Goal: Task Accomplishment & Management: Manage account settings

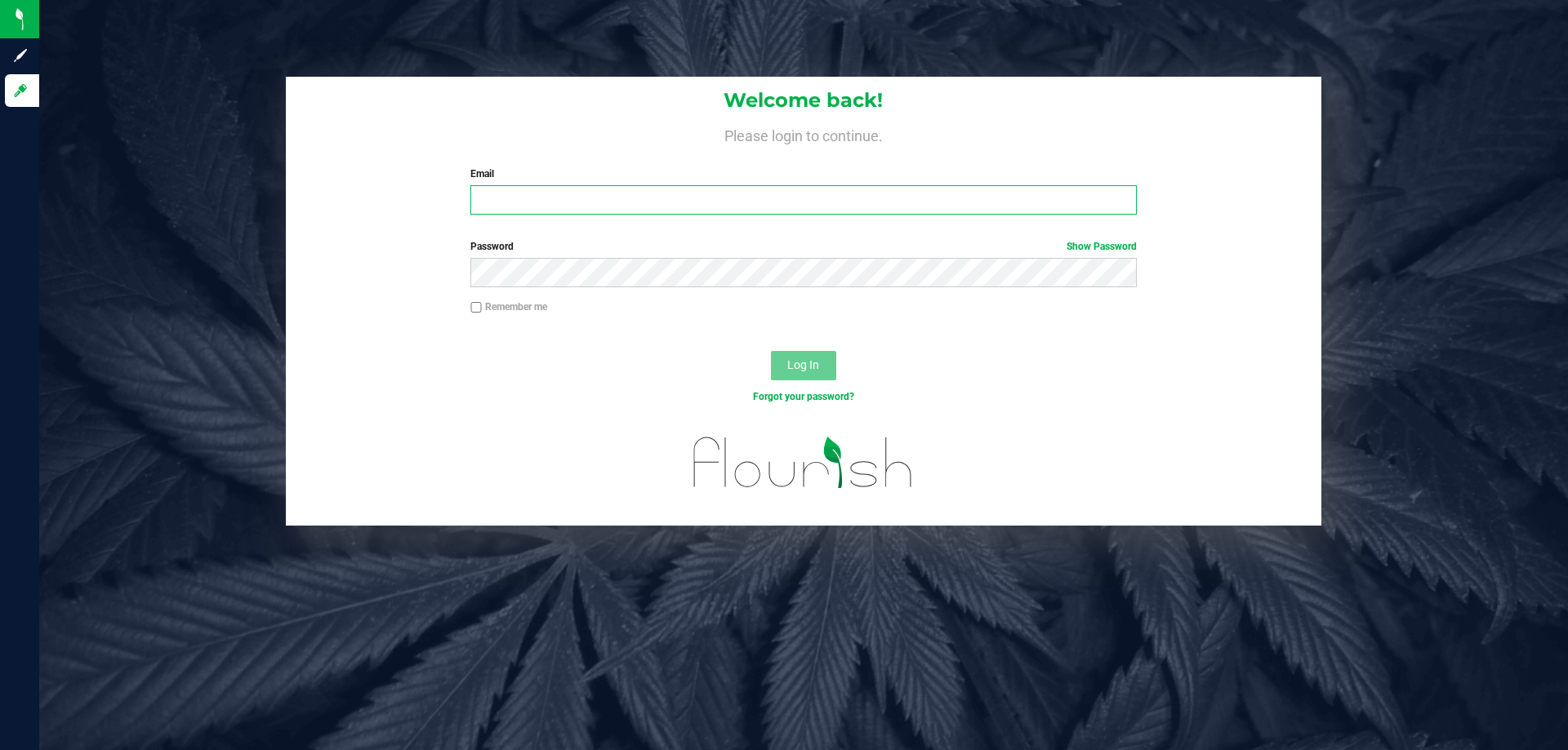
click at [504, 197] on input "Email" at bounding box center [803, 200] width 665 height 29
type input "[EMAIL_ADDRESS][DOMAIN_NAME]"
click at [771, 351] on button "Log In" at bounding box center [804, 365] width 66 height 29
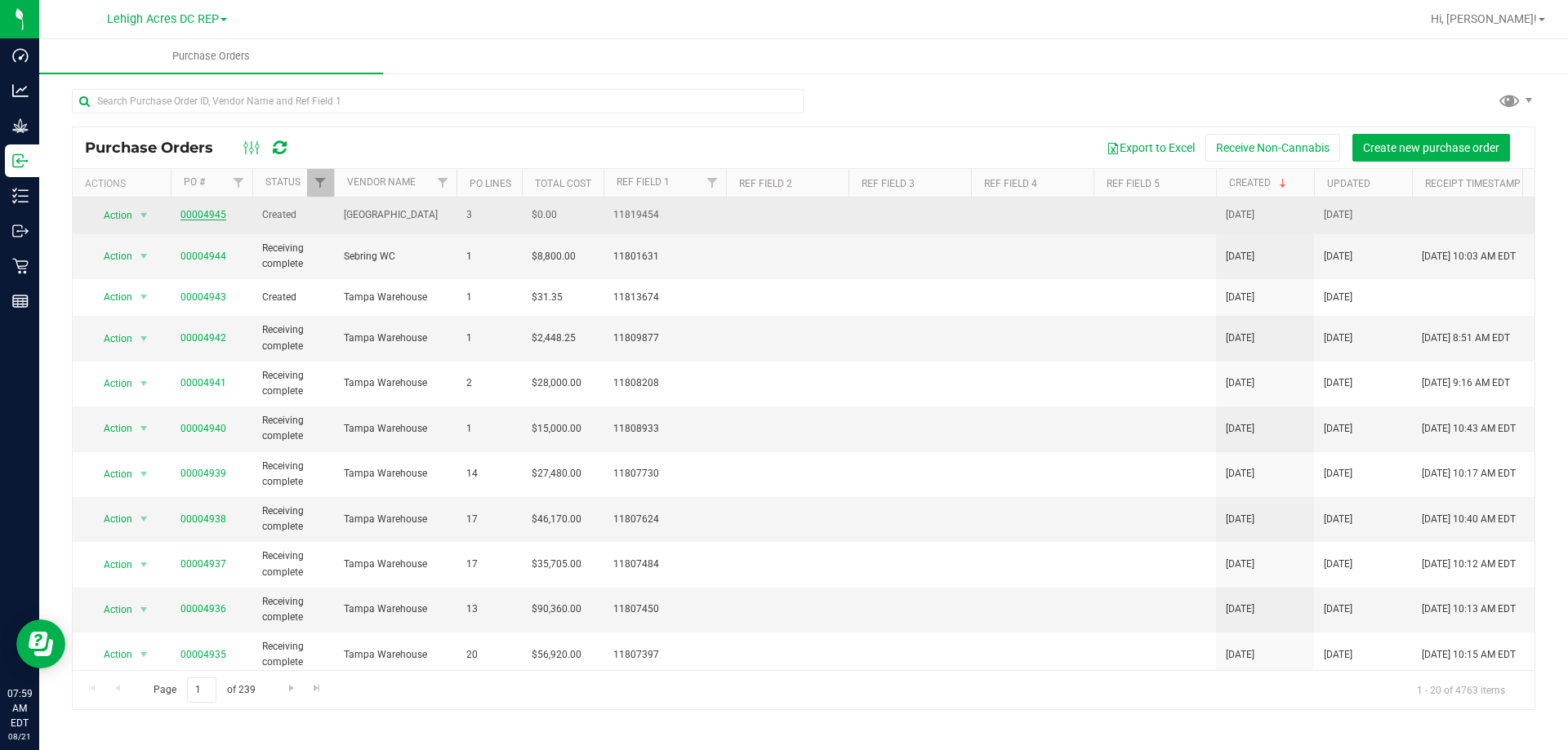
click at [195, 217] on link "00004945" at bounding box center [203, 215] width 45 height 12
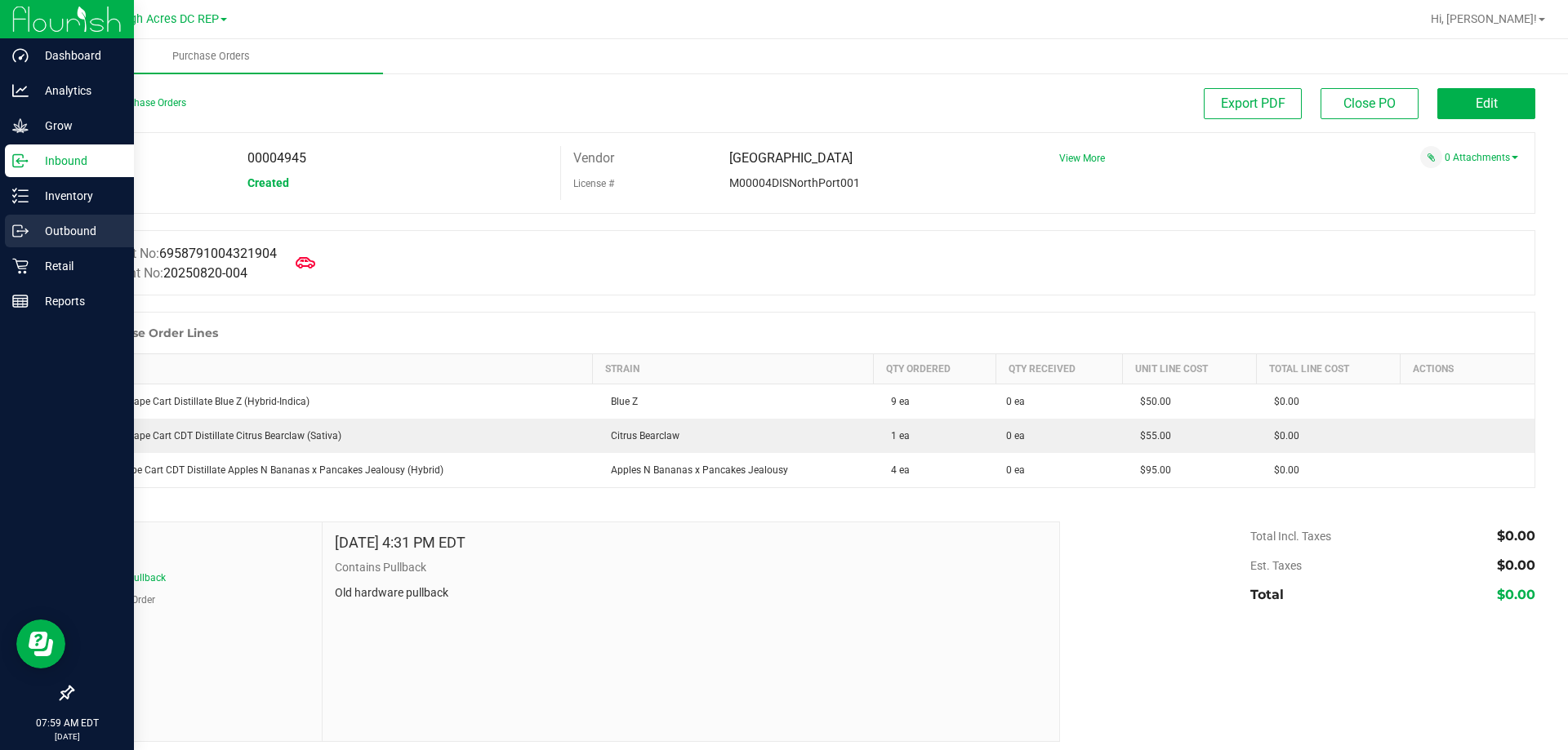
click at [63, 235] on p "Outbound" at bounding box center [78, 231] width 98 height 19
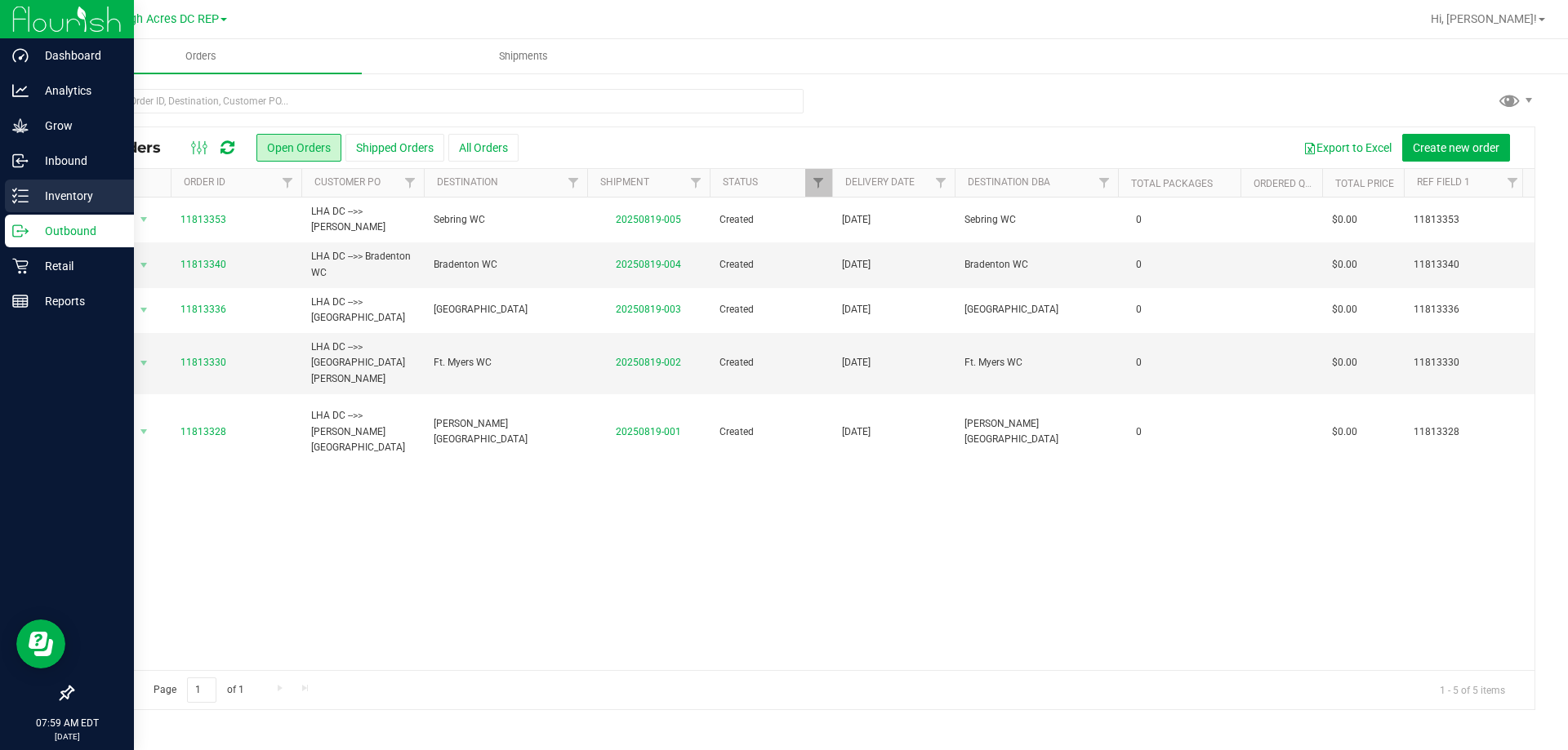
click at [51, 201] on p "Inventory" at bounding box center [78, 196] width 98 height 19
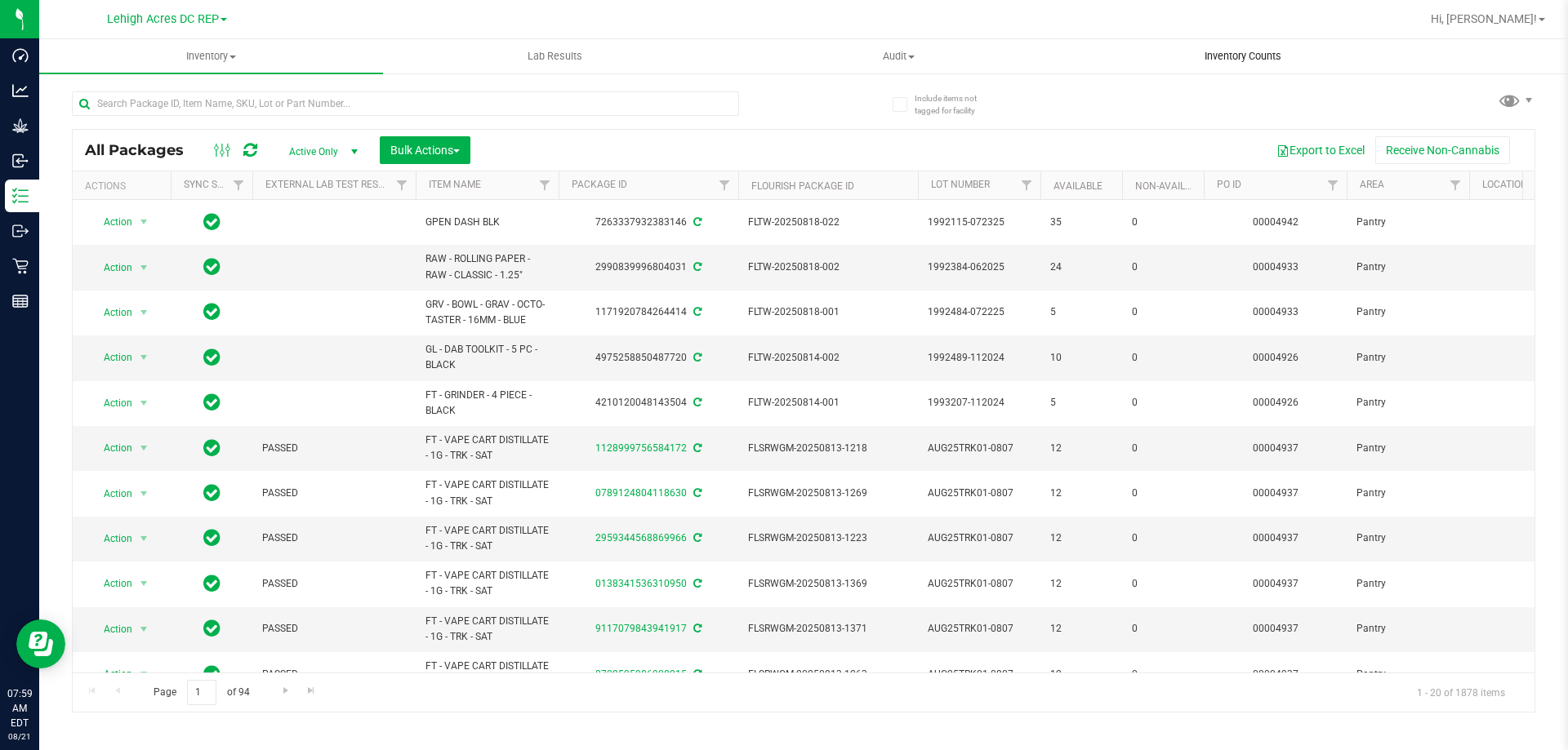
click at [1242, 59] on span "Inventory Counts" at bounding box center [1242, 56] width 121 height 14
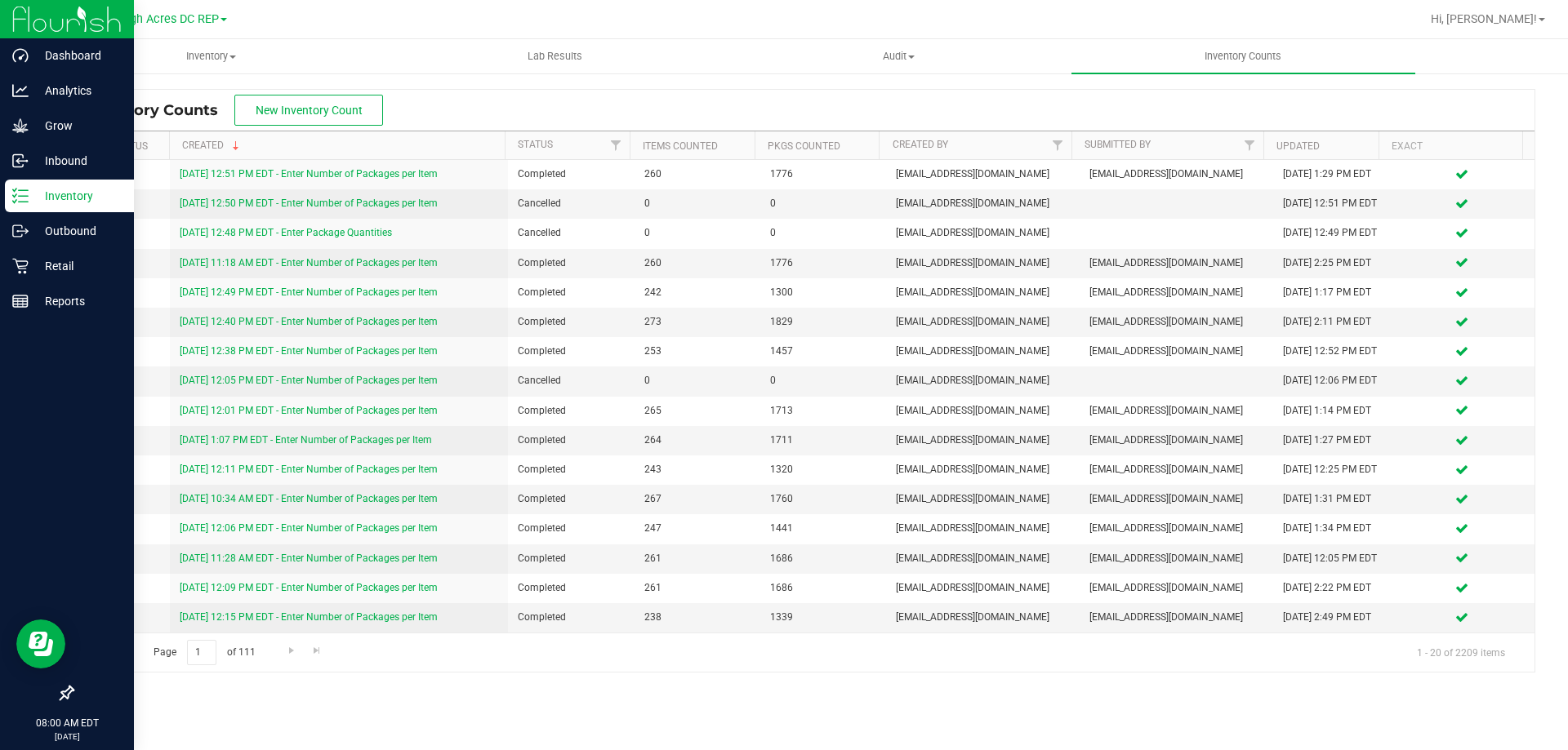
click at [54, 205] on p "Inventory" at bounding box center [78, 196] width 98 height 19
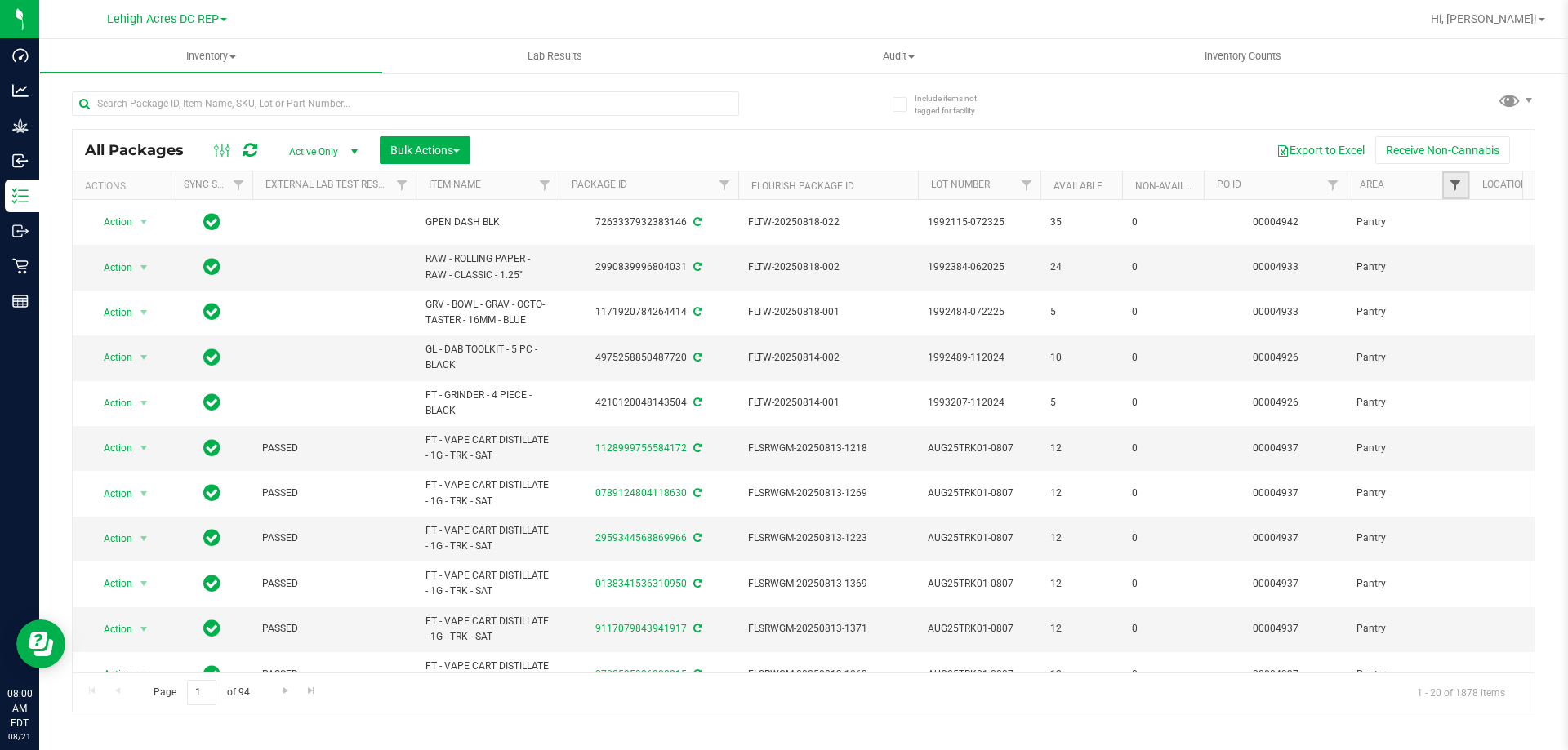
click at [1459, 189] on span "Filter" at bounding box center [1456, 185] width 14 height 13
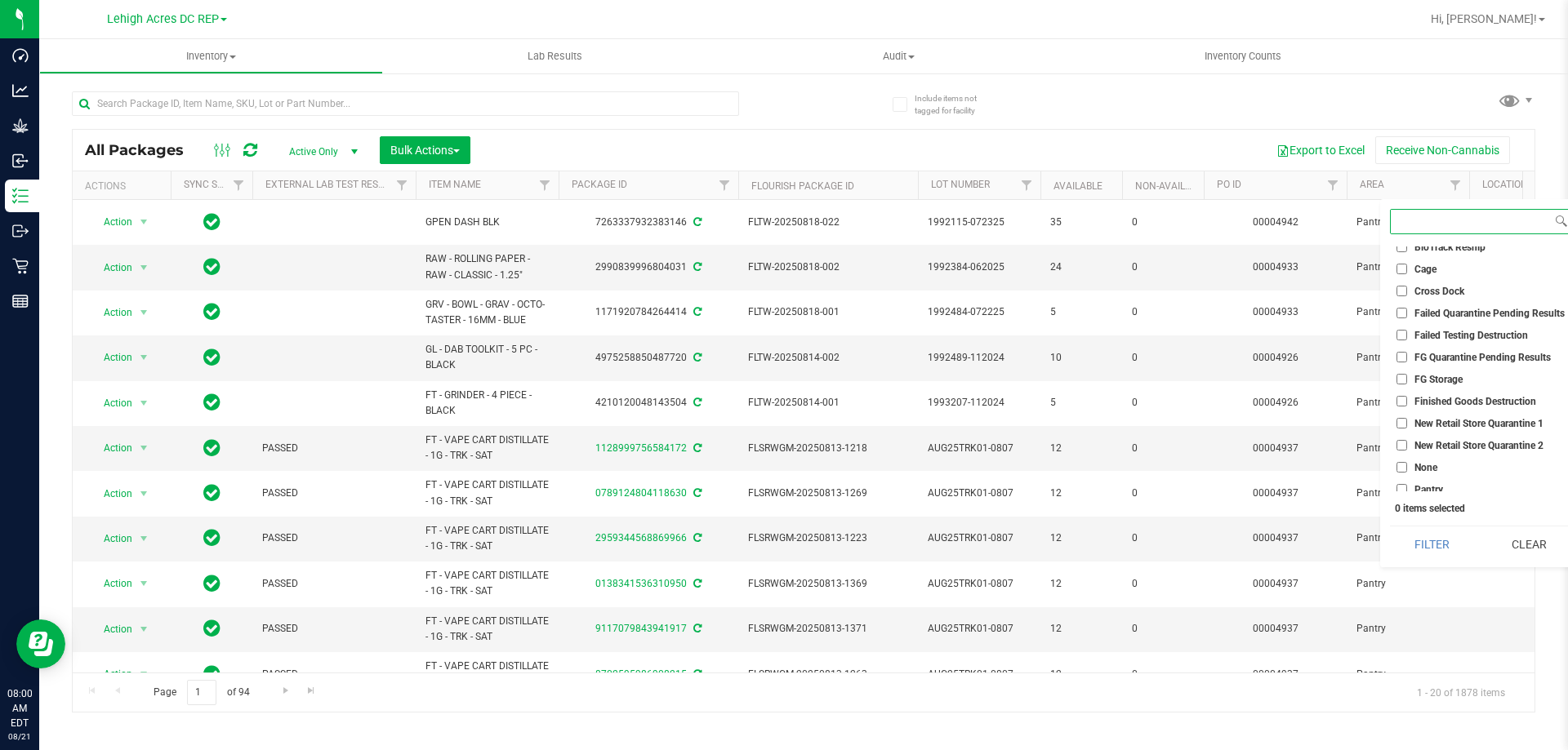
scroll to position [81, 0]
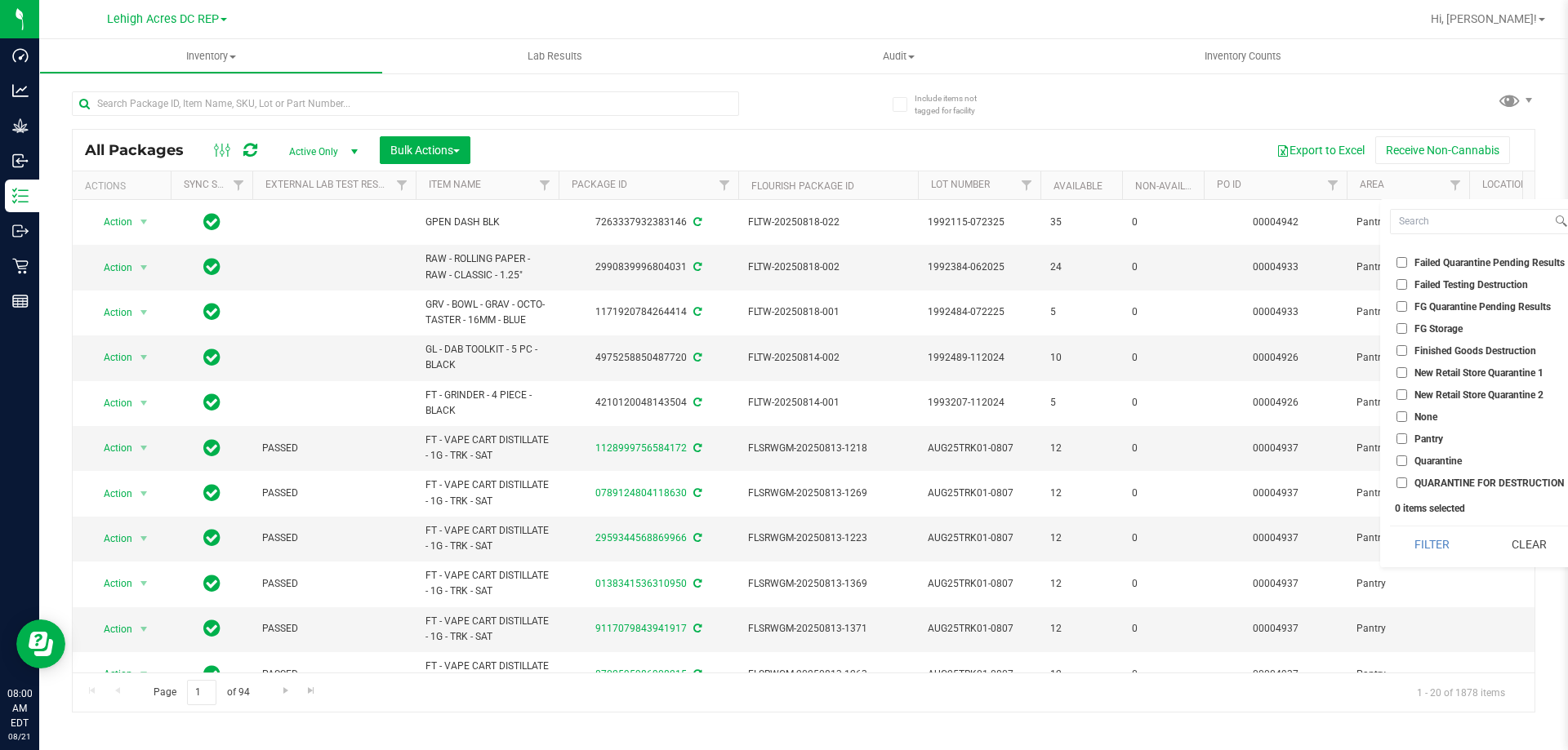
click at [1405, 436] on input "Pantry" at bounding box center [1401, 439] width 11 height 11
checkbox input "true"
click at [1440, 537] on button "Filter" at bounding box center [1433, 544] width 85 height 36
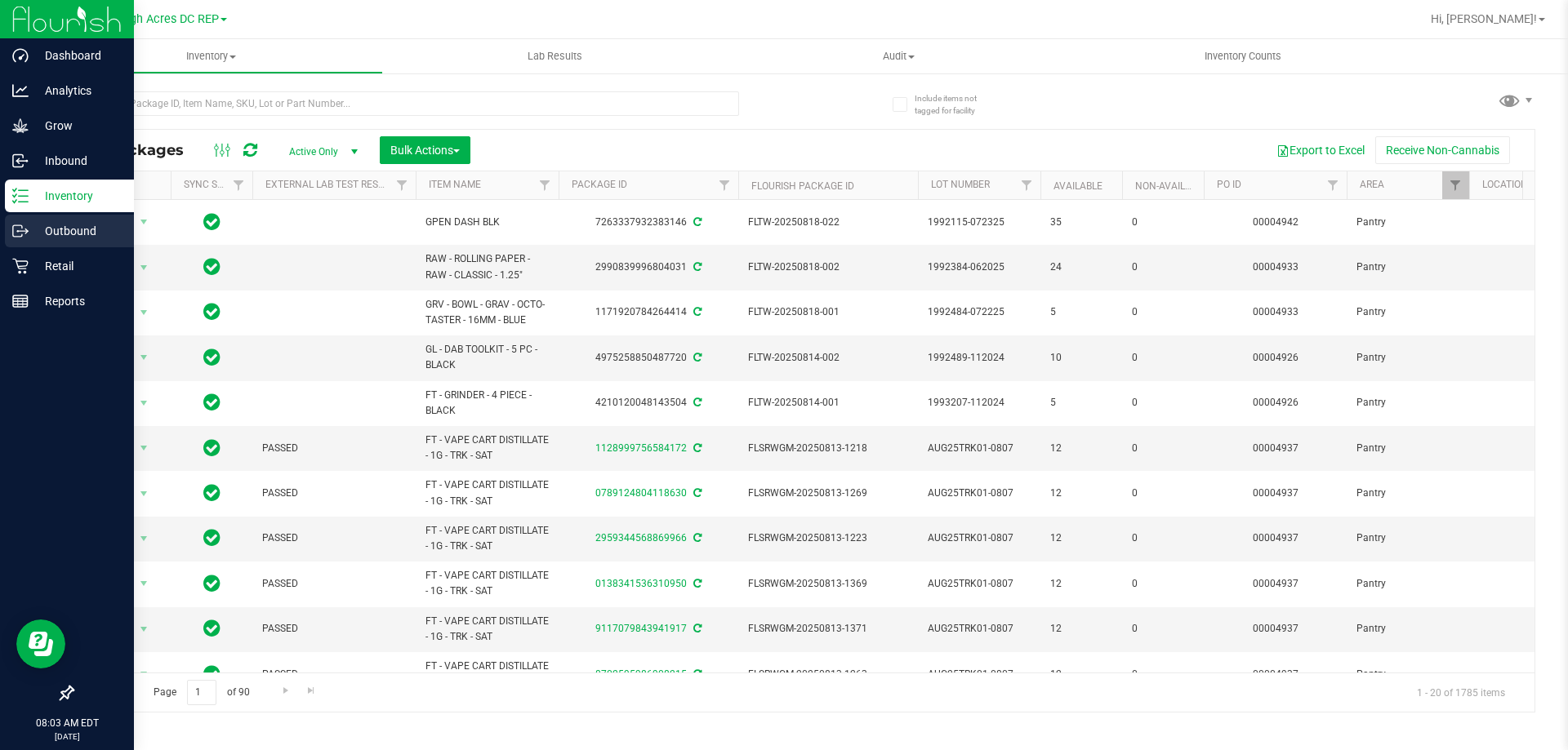
click at [57, 231] on p "Outbound" at bounding box center [78, 231] width 98 height 19
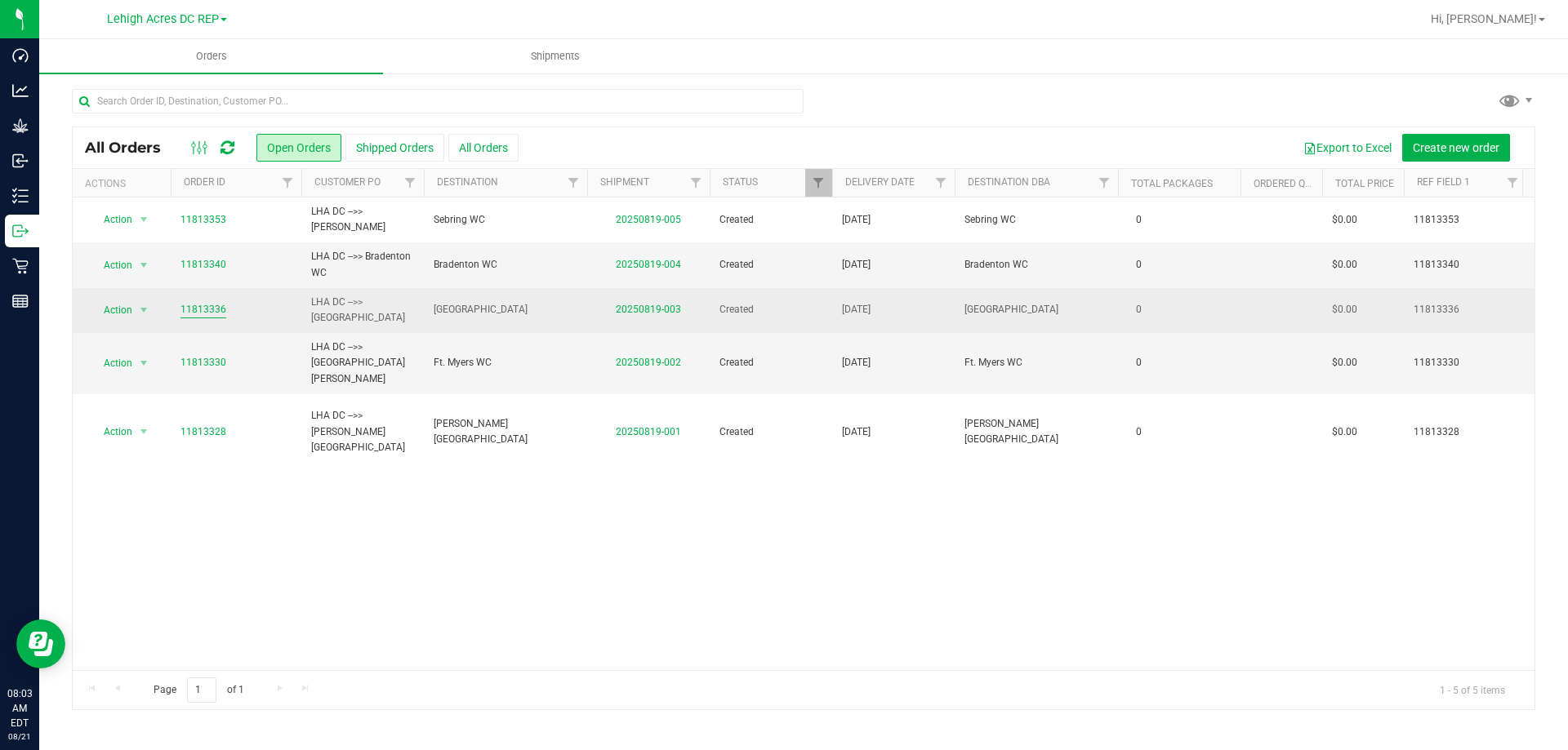
click at [203, 307] on link "11813336" at bounding box center [203, 309] width 45 height 15
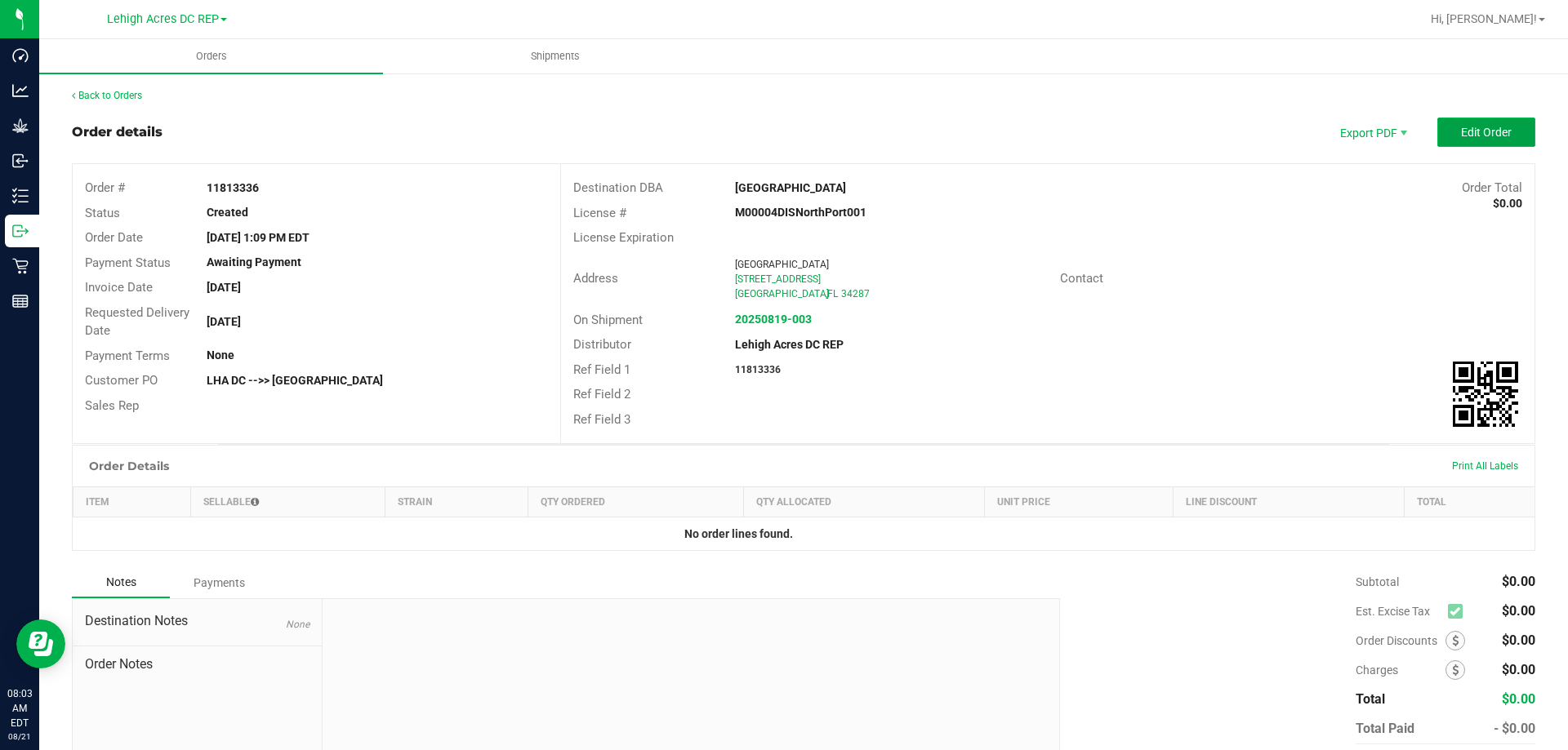
click at [1461, 132] on span "Edit Order" at bounding box center [1486, 132] width 51 height 13
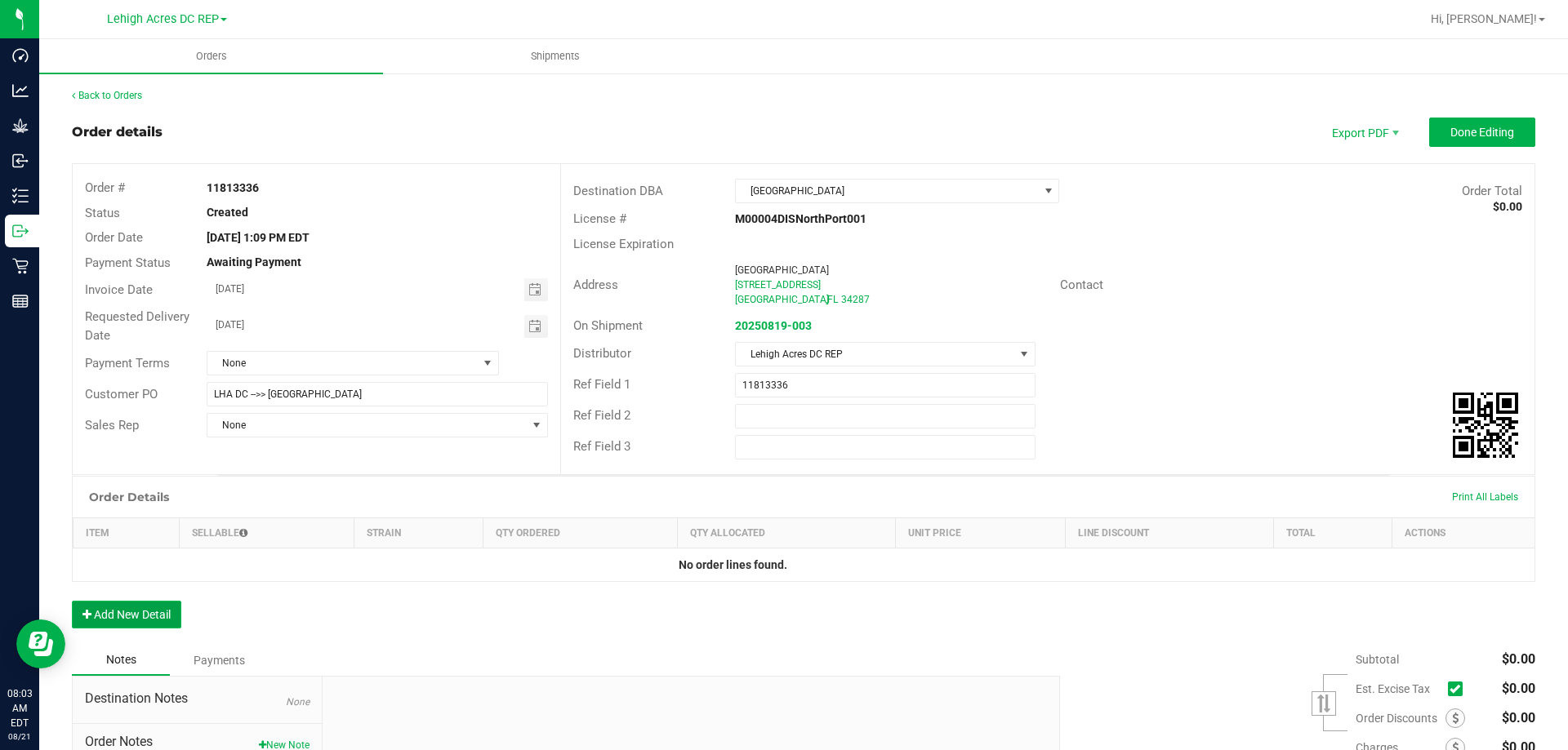
click at [131, 616] on button "Add New Detail" at bounding box center [126, 614] width 109 height 28
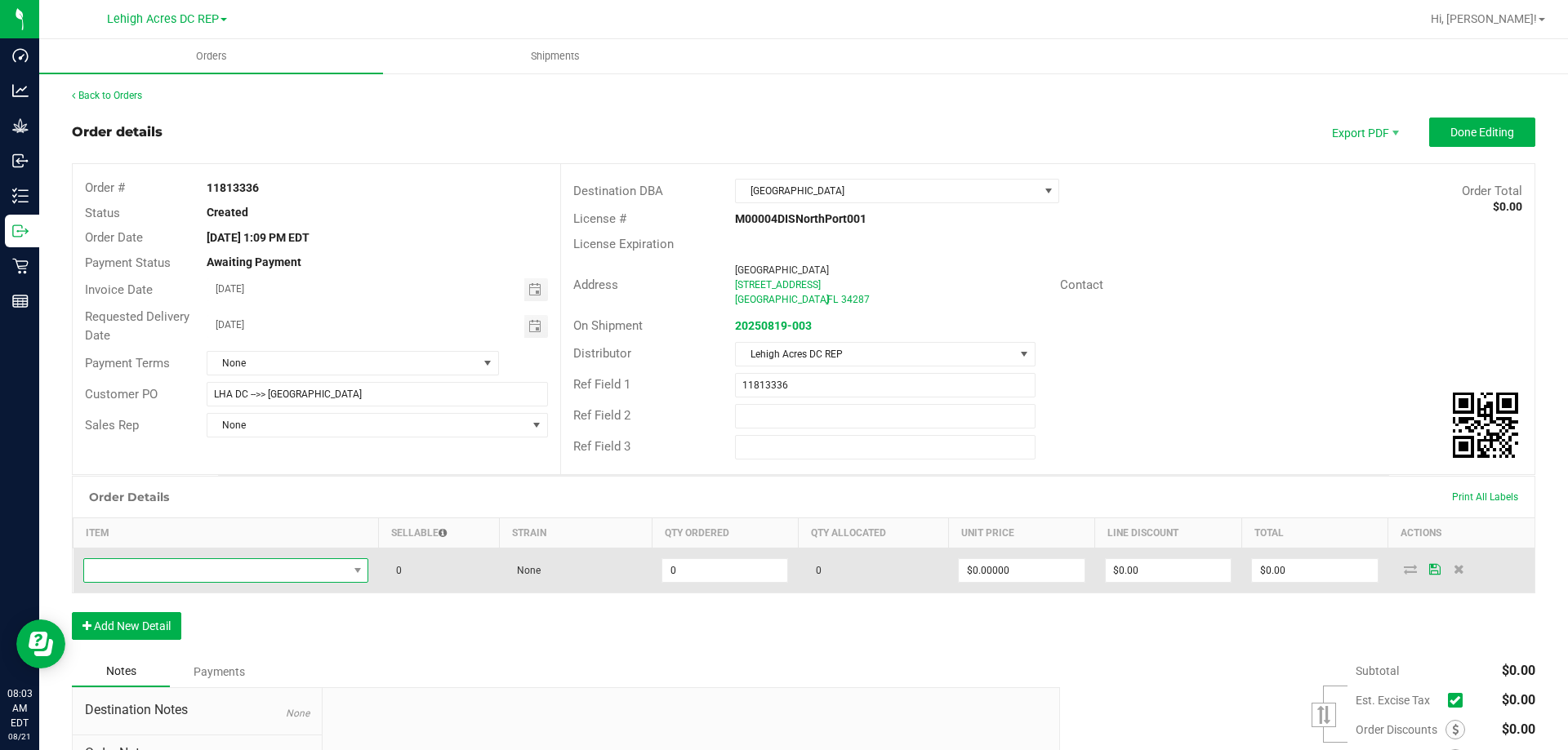
click at [149, 573] on span "NO DATA FOUND" at bounding box center [216, 571] width 264 height 23
type input "sbag"
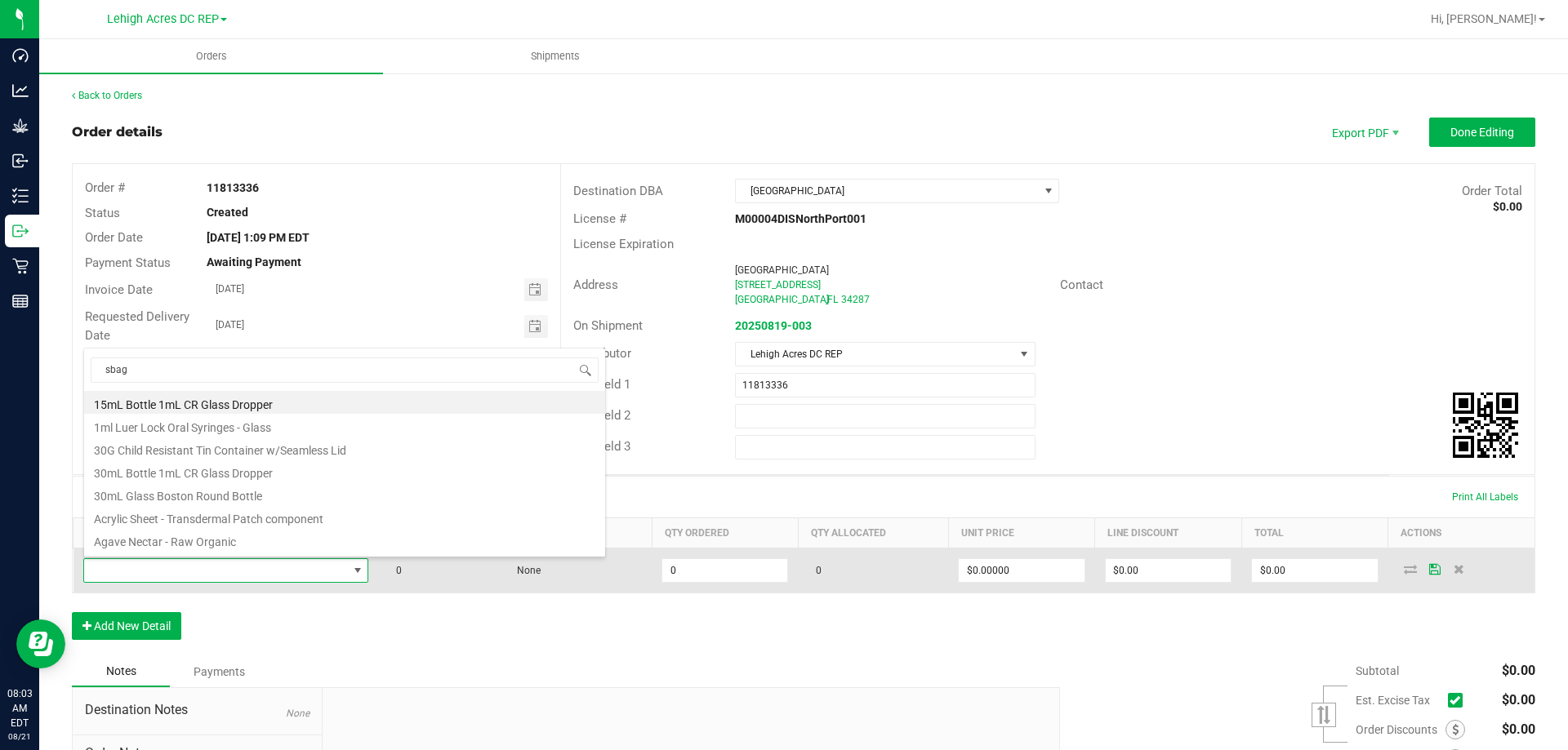
scroll to position [24, 281]
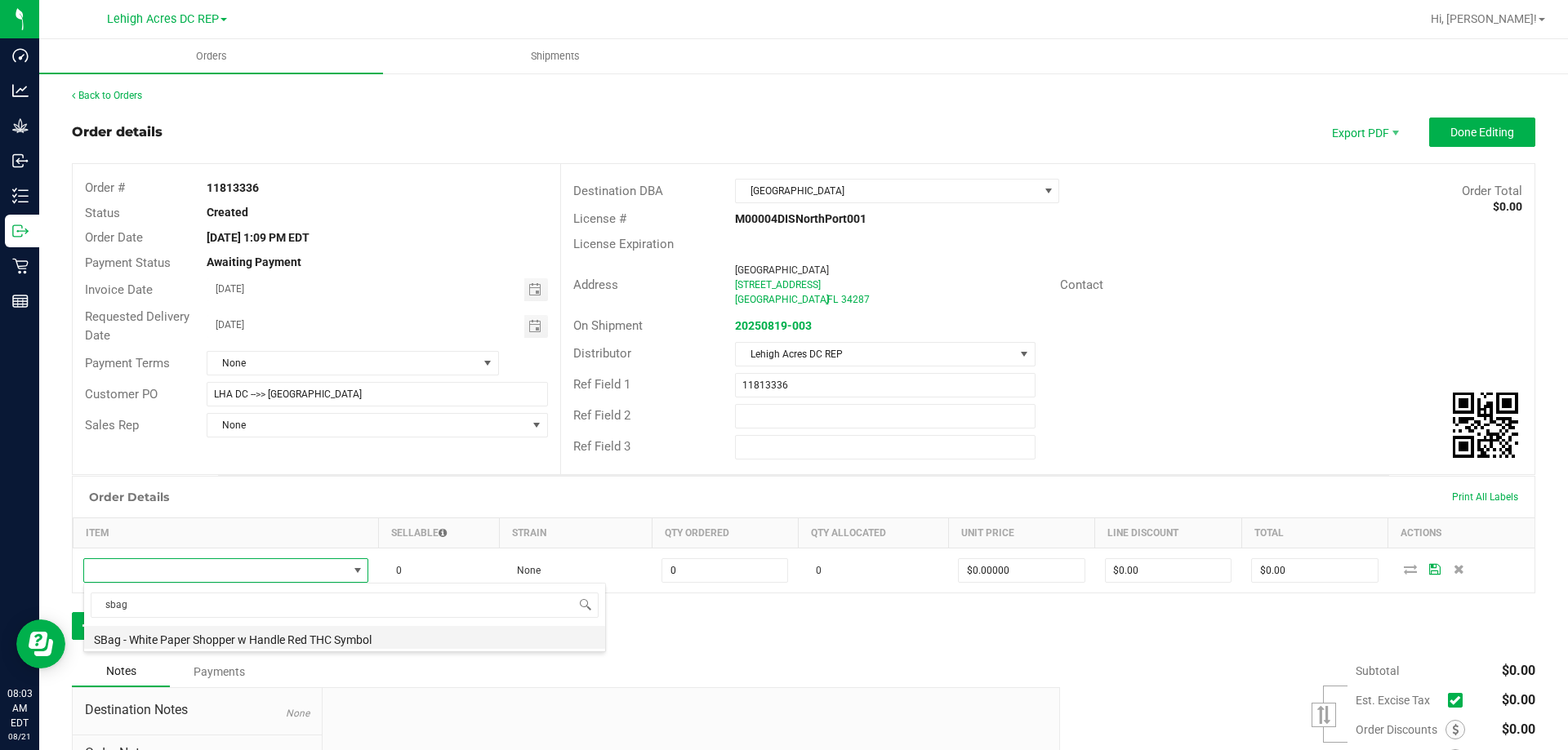
click at [178, 649] on li "SBag - White Paper Shopper w Handle Red THC Symbol" at bounding box center [344, 638] width 521 height 23
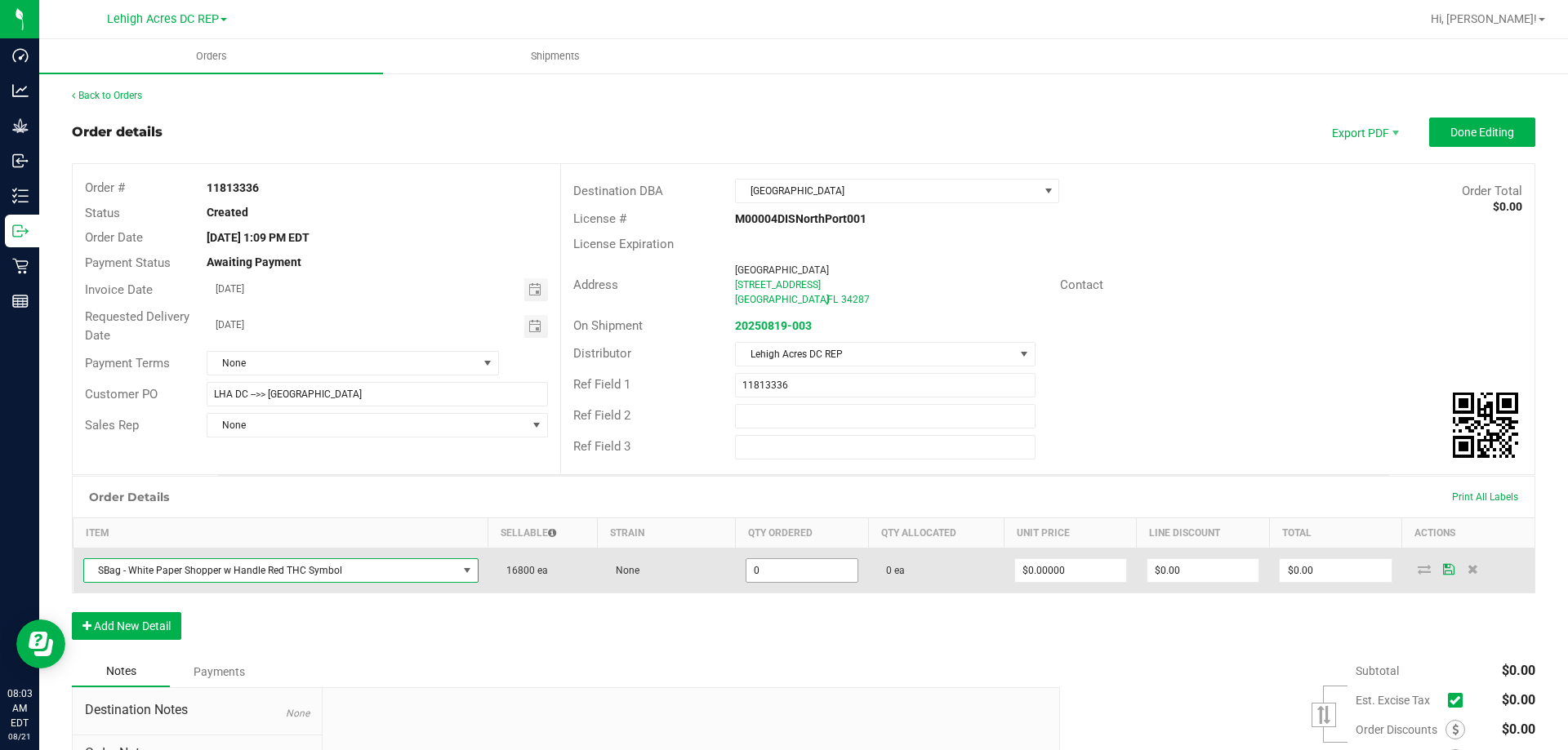
click at [793, 570] on input "0" at bounding box center [801, 571] width 111 height 23
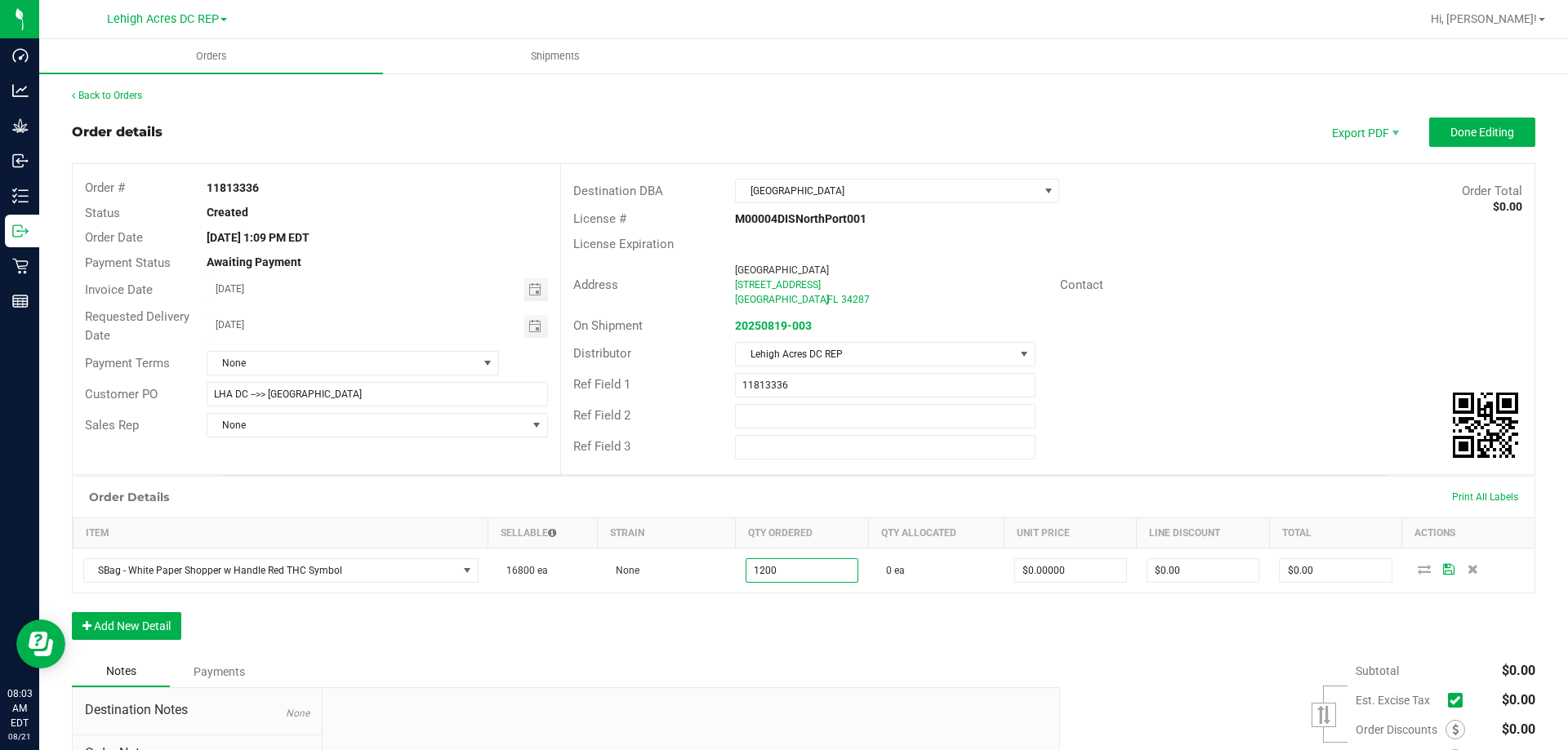
type input "1200 ea"
click at [801, 614] on div "Order Details Print All Labels Item Sellable Strain Qty Ordered Qty Allocated U…" at bounding box center [804, 566] width 1464 height 180
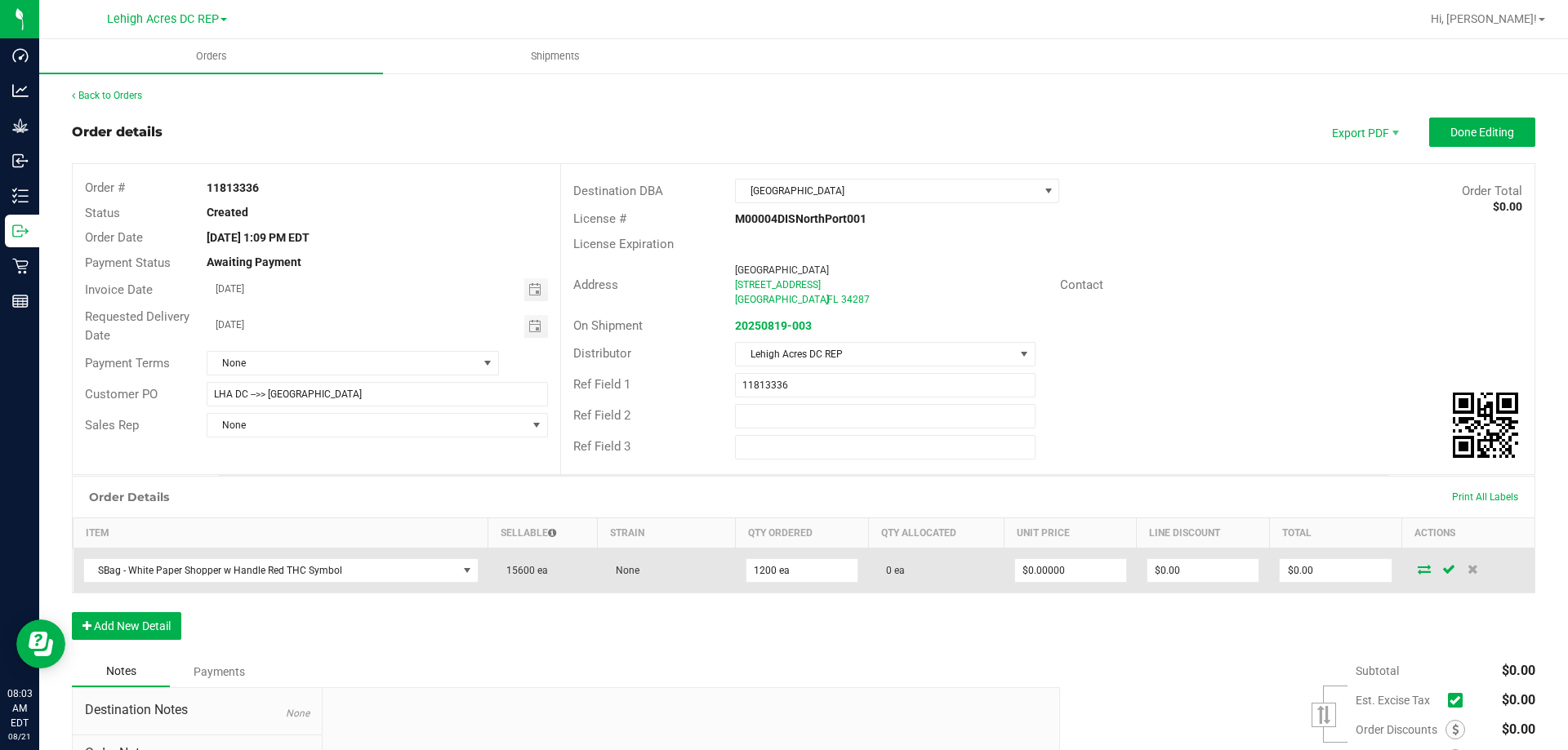
click at [1418, 568] on icon at bounding box center [1424, 569] width 14 height 10
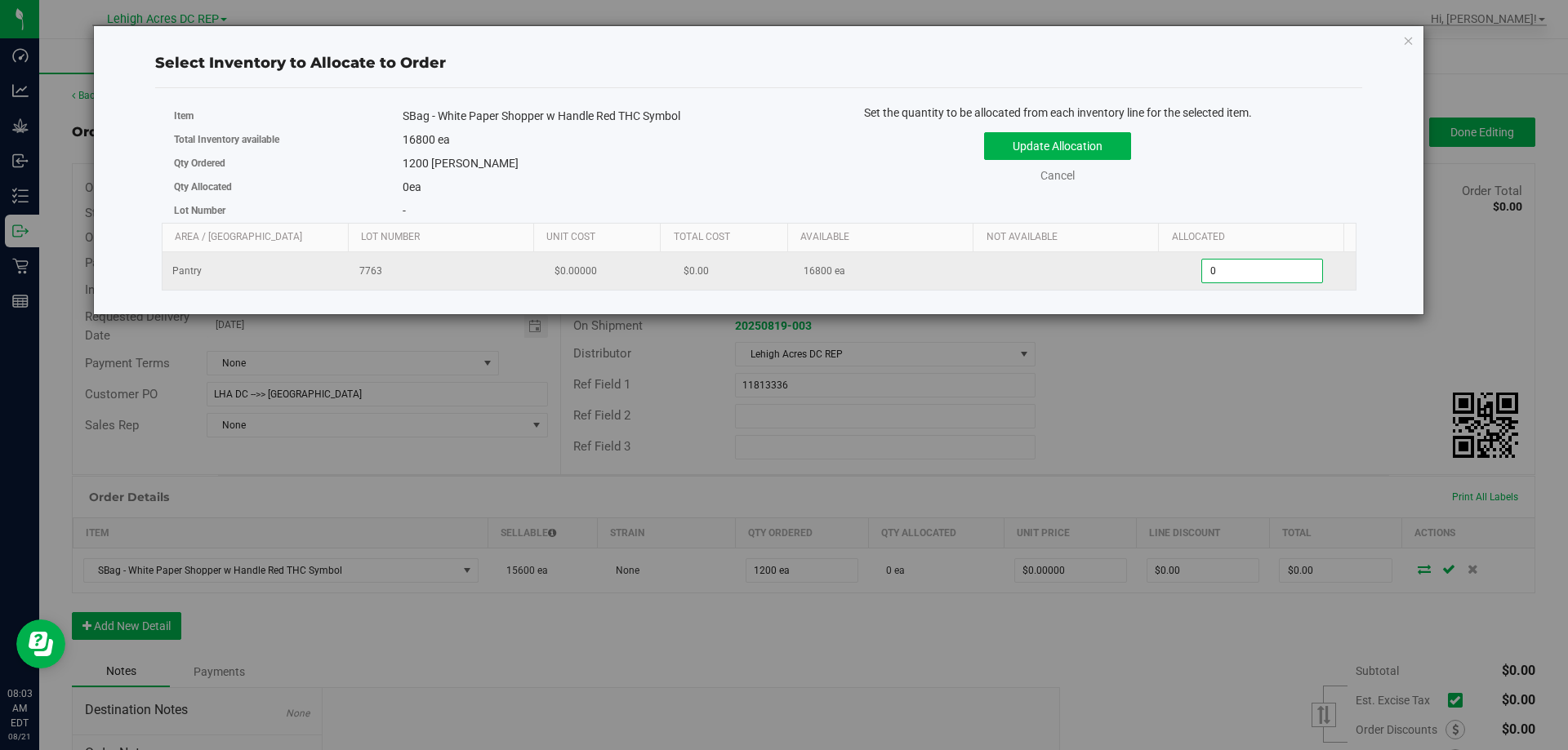
drag, startPoint x: 1175, startPoint y: 260, endPoint x: 1134, endPoint y: 258, distance: 41.0
click at [1134, 258] on tr "Pantry 7763 $0.00000 $0.00 16800 ea 0 0" at bounding box center [760, 271] width 1194 height 38
type input "1200"
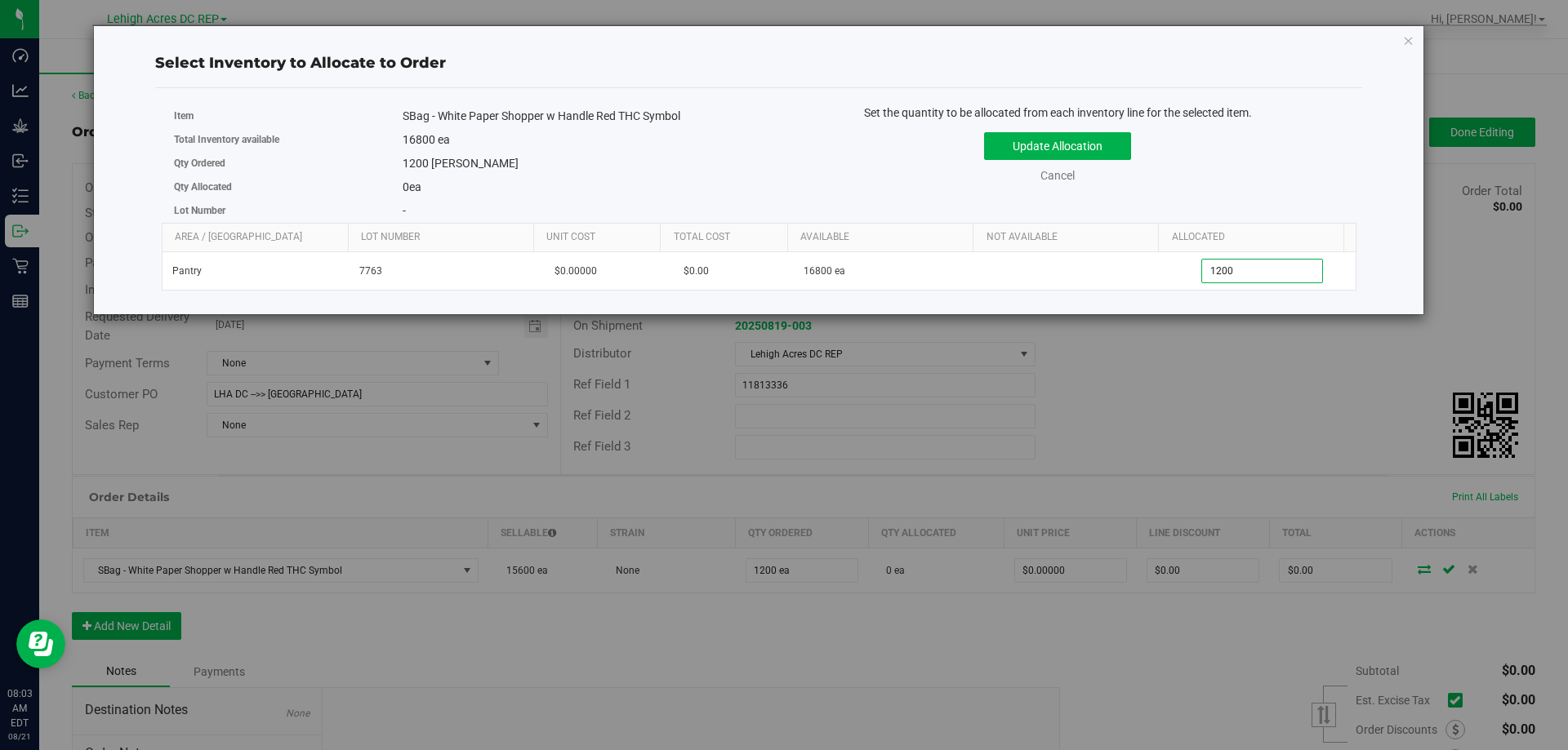
type input "1,200"
click at [1218, 164] on div "Update Allocation Cancel" at bounding box center [1058, 155] width 574 height 60
click at [1068, 135] on button "Update Allocation" at bounding box center [1058, 146] width 147 height 28
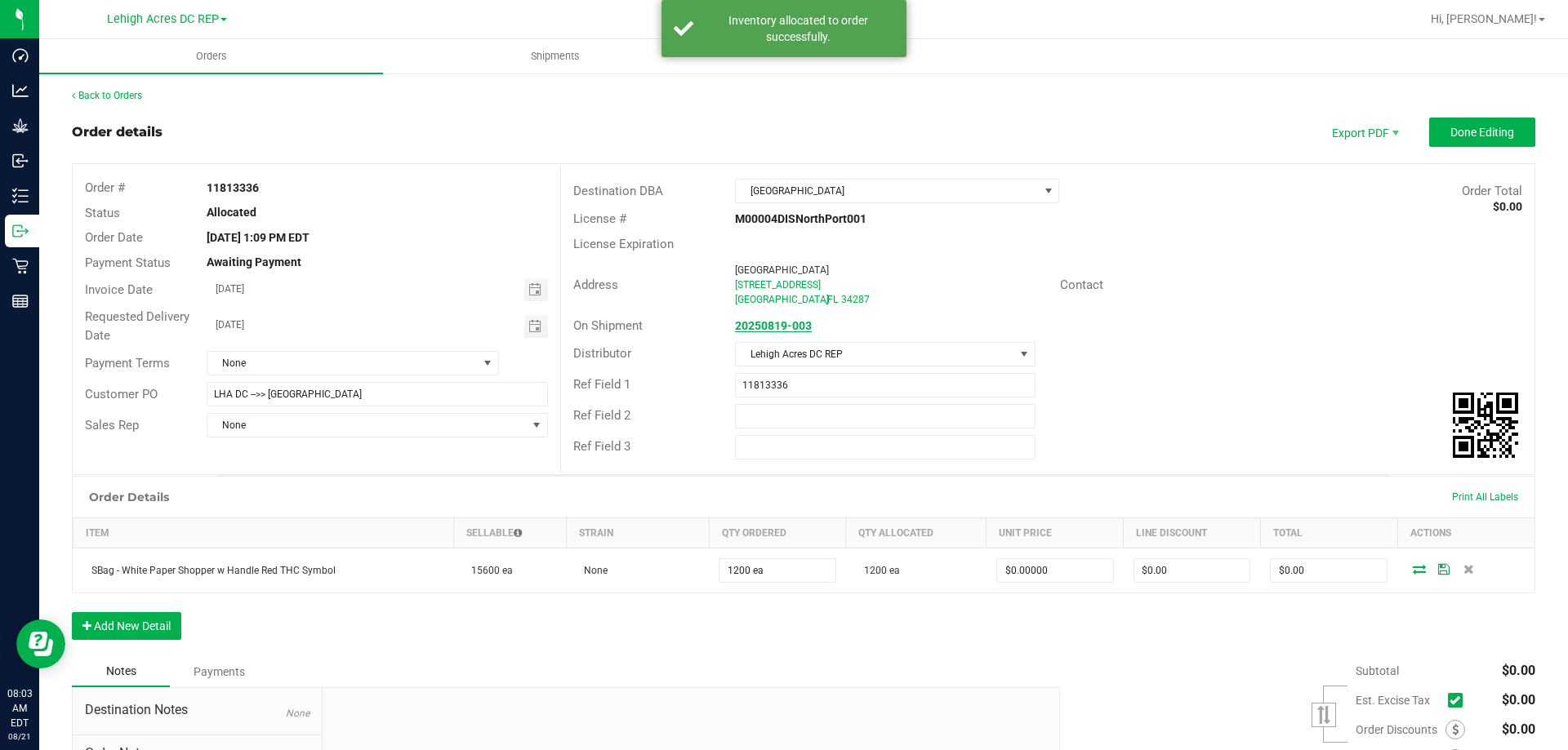
click at [763, 323] on strong "20250819-003" at bounding box center [773, 326] width 77 height 13
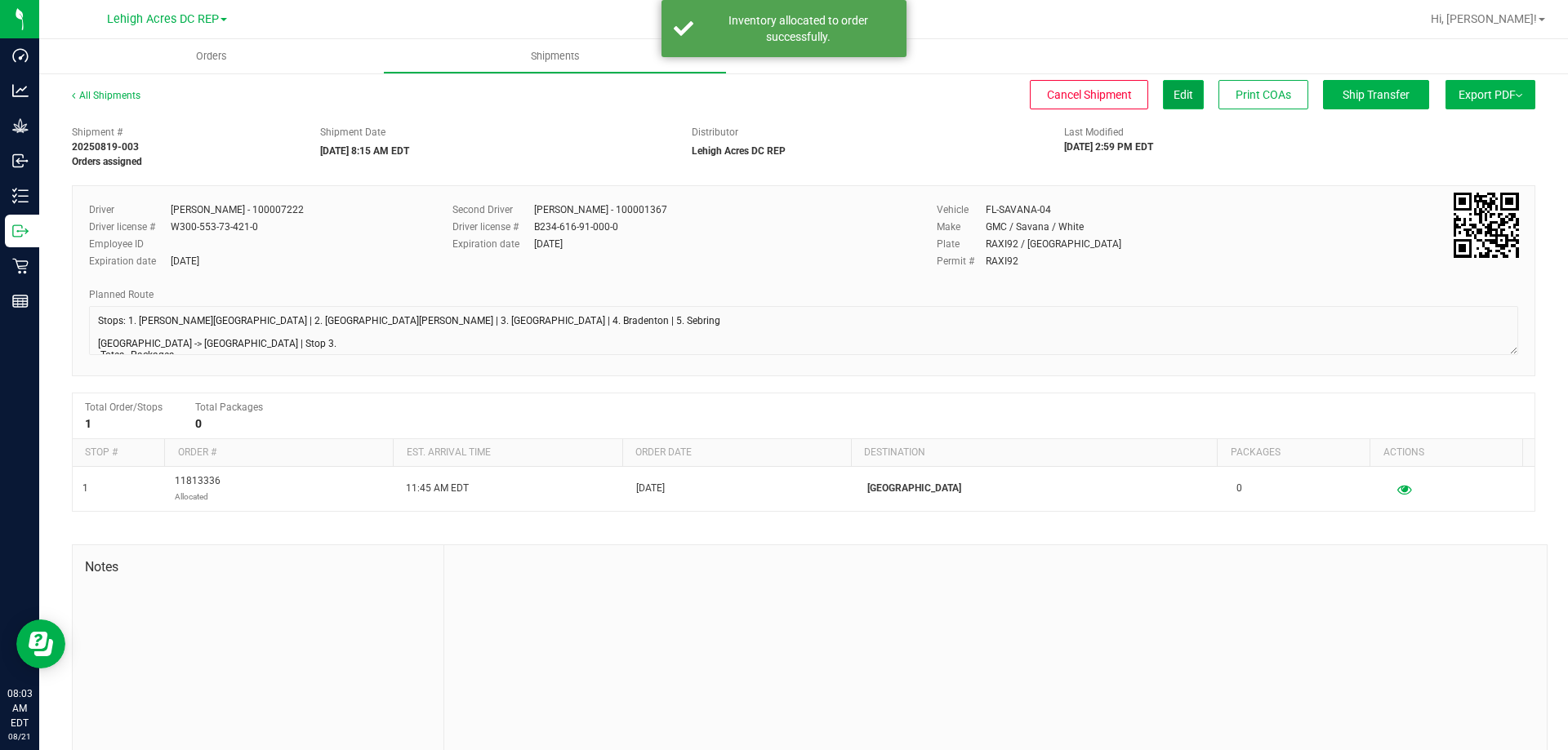
click at [1174, 93] on span "Edit" at bounding box center [1183, 94] width 19 height 13
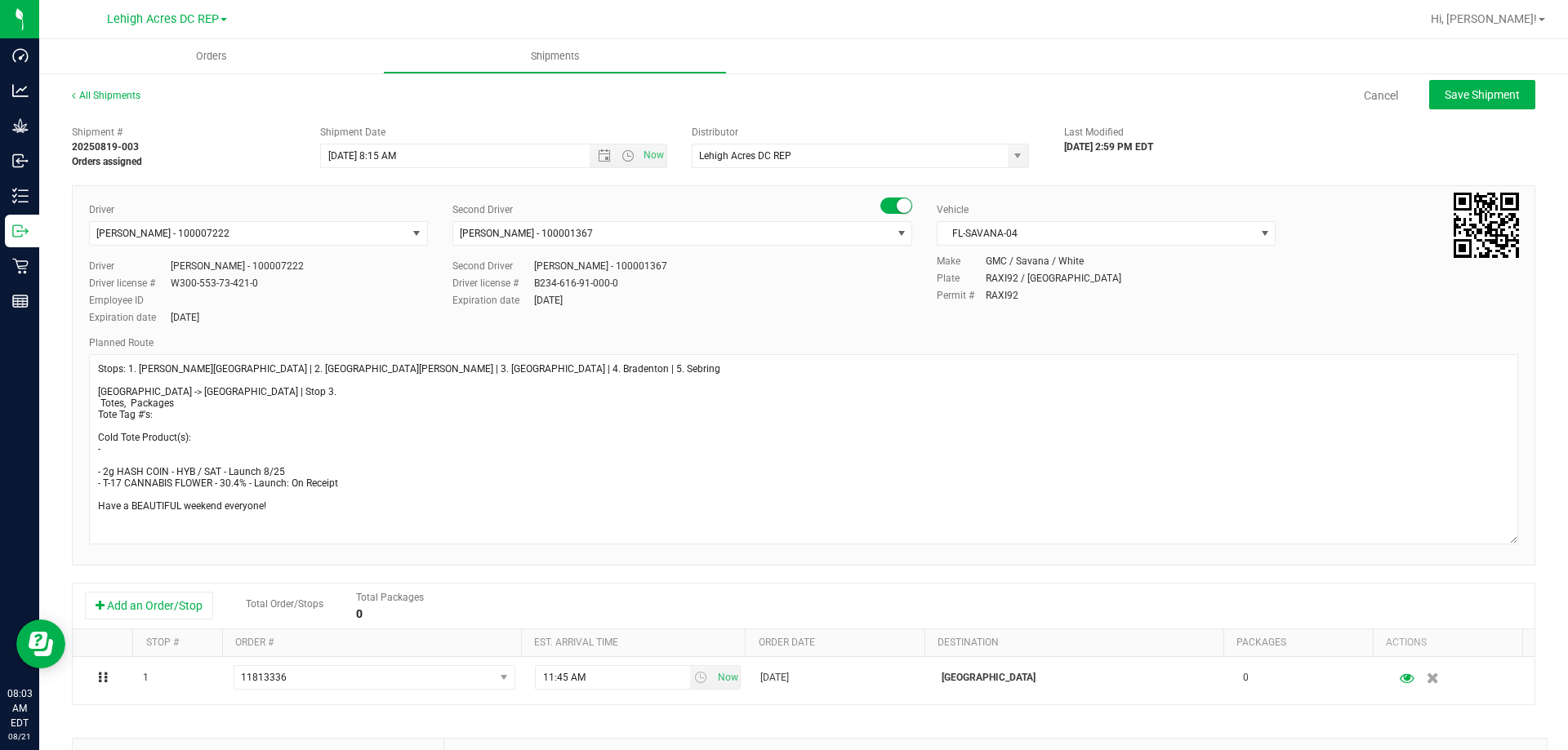
drag, startPoint x: 1503, startPoint y: 394, endPoint x: 1521, endPoint y: 554, distance: 161.0
click at [1521, 554] on div "Driver [PERSON_NAME] - 100007222 Select Driver [PERSON_NAME] - 100006559 [PERSO…" at bounding box center [804, 375] width 1464 height 381
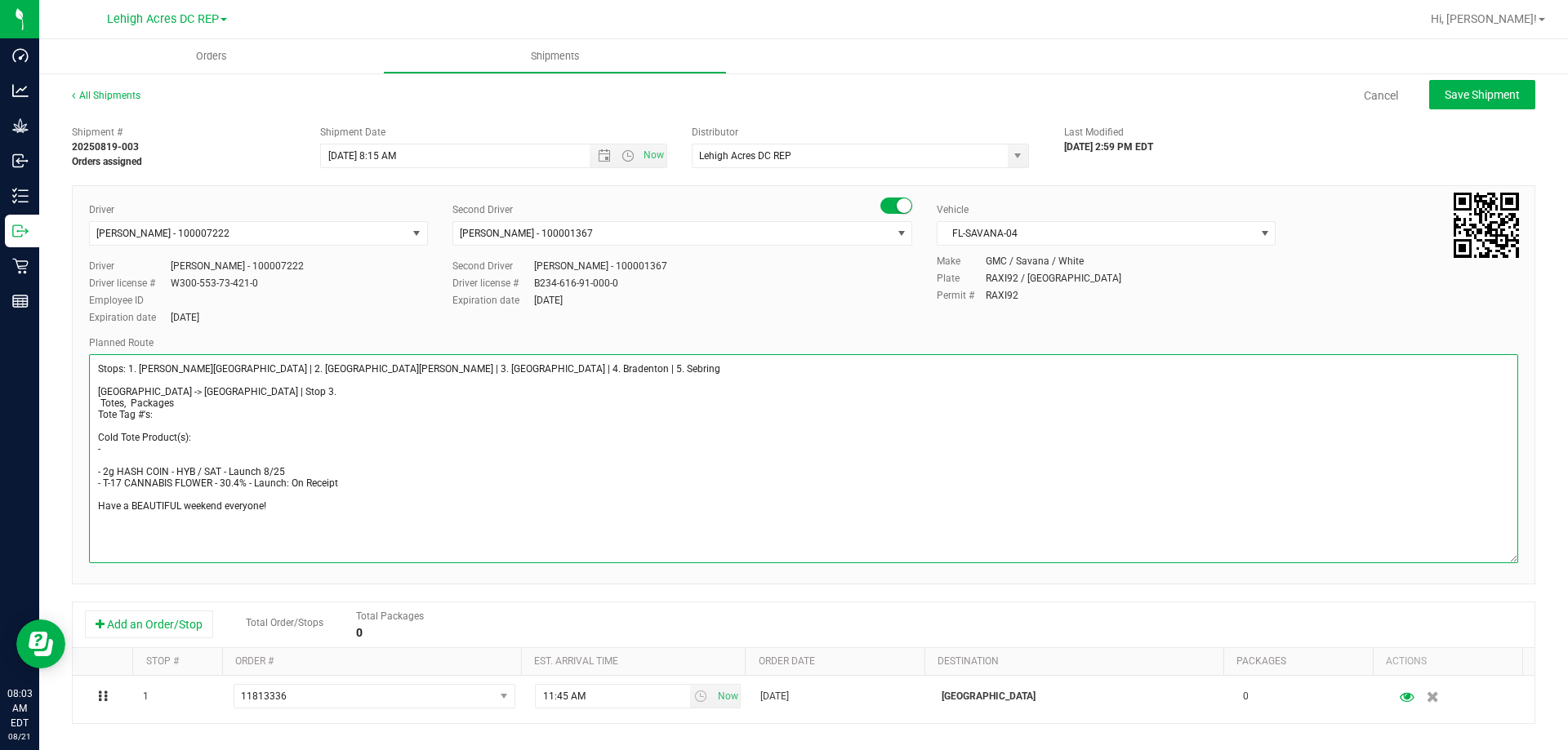
click at [341, 488] on textarea at bounding box center [803, 459] width 1429 height 209
click at [97, 507] on textarea at bounding box center [803, 459] width 1429 height 209
type textarea "Stops: 1. [PERSON_NAME][GEOGRAPHIC_DATA] | 2. [GEOGRAPHIC_DATA][PERSON_NAME] | …"
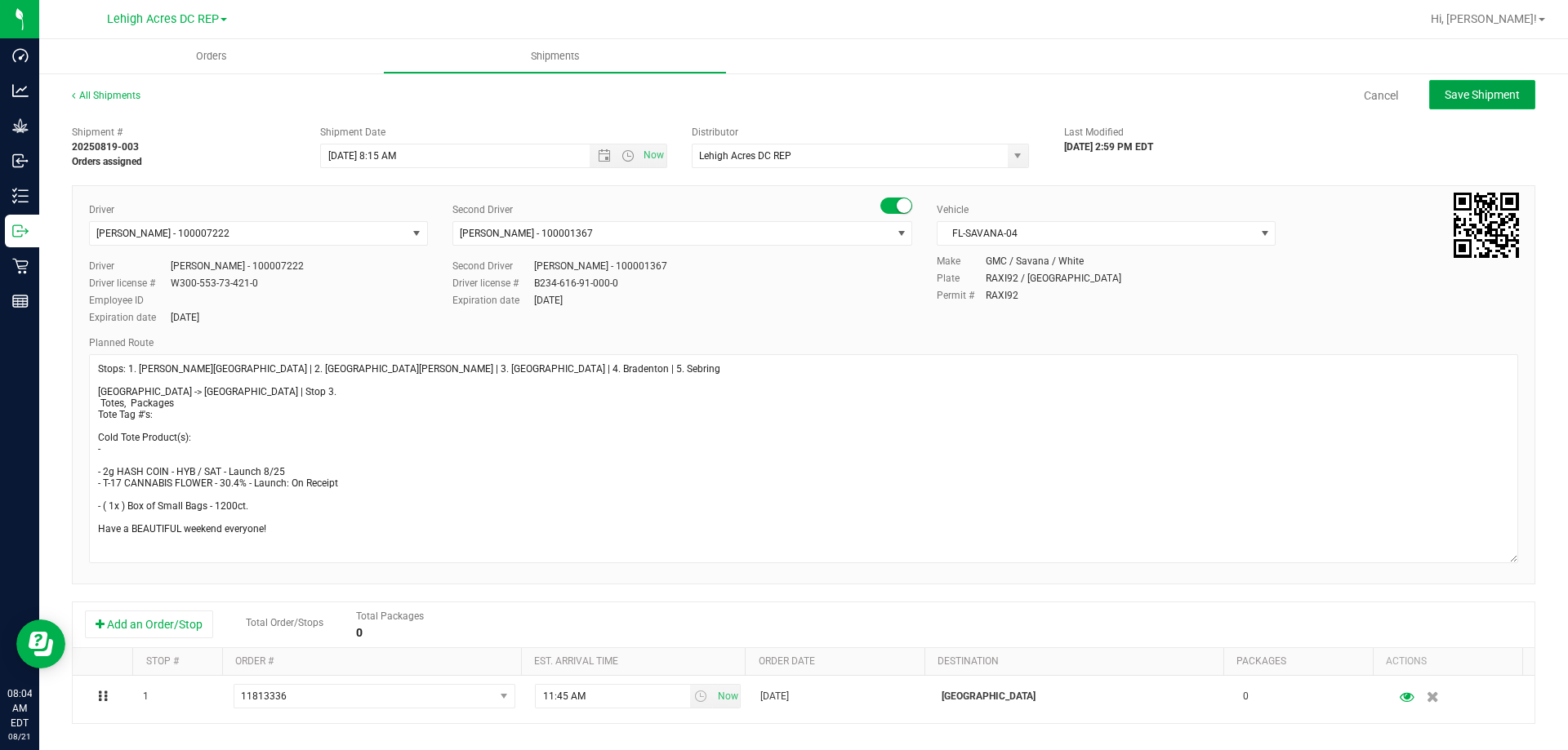
click at [1469, 93] on span "Save Shipment" at bounding box center [1482, 94] width 75 height 13
type input "[DATE] 12:15 PM"
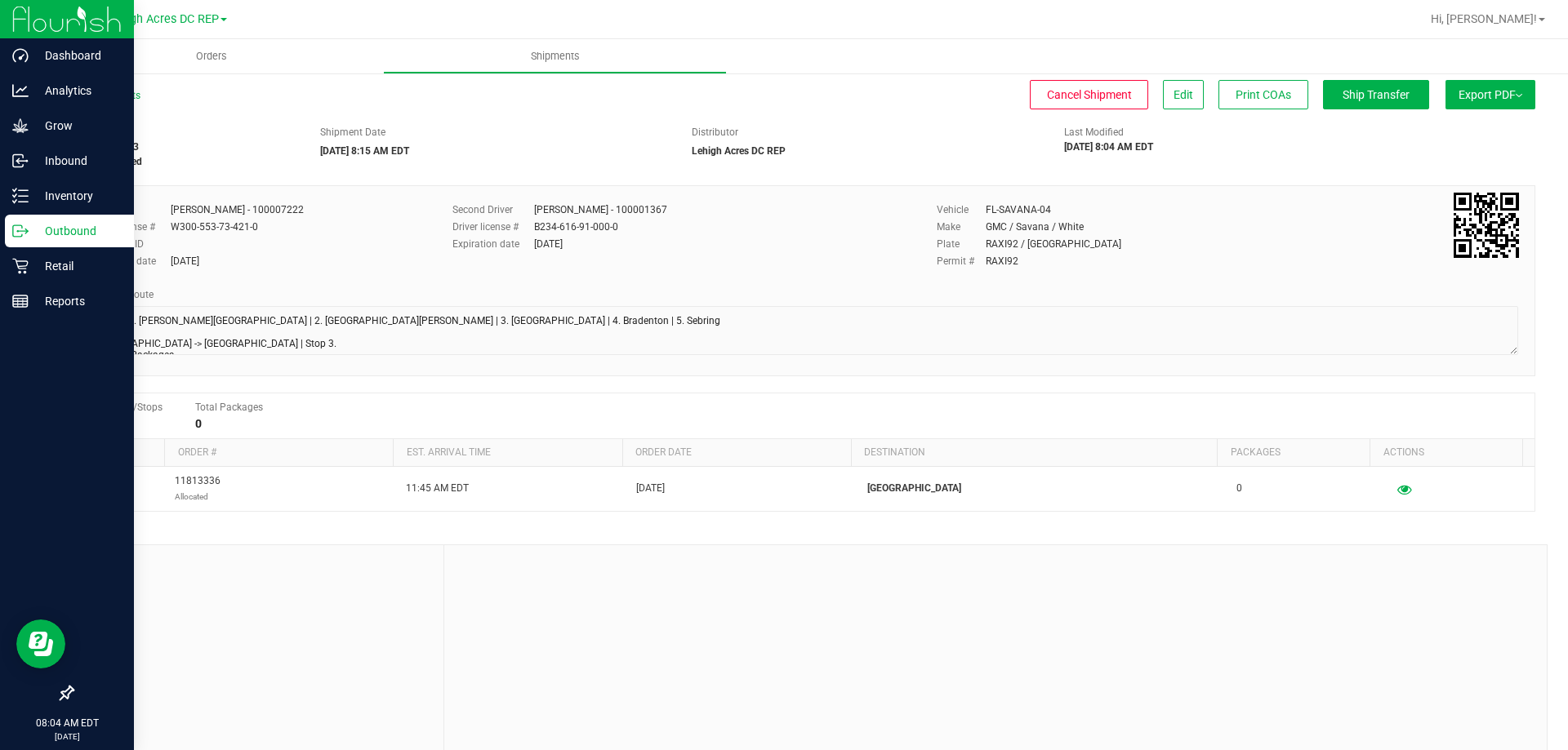
click at [52, 237] on p "Outbound" at bounding box center [78, 231] width 98 height 19
